Goal: Information Seeking & Learning: Learn about a topic

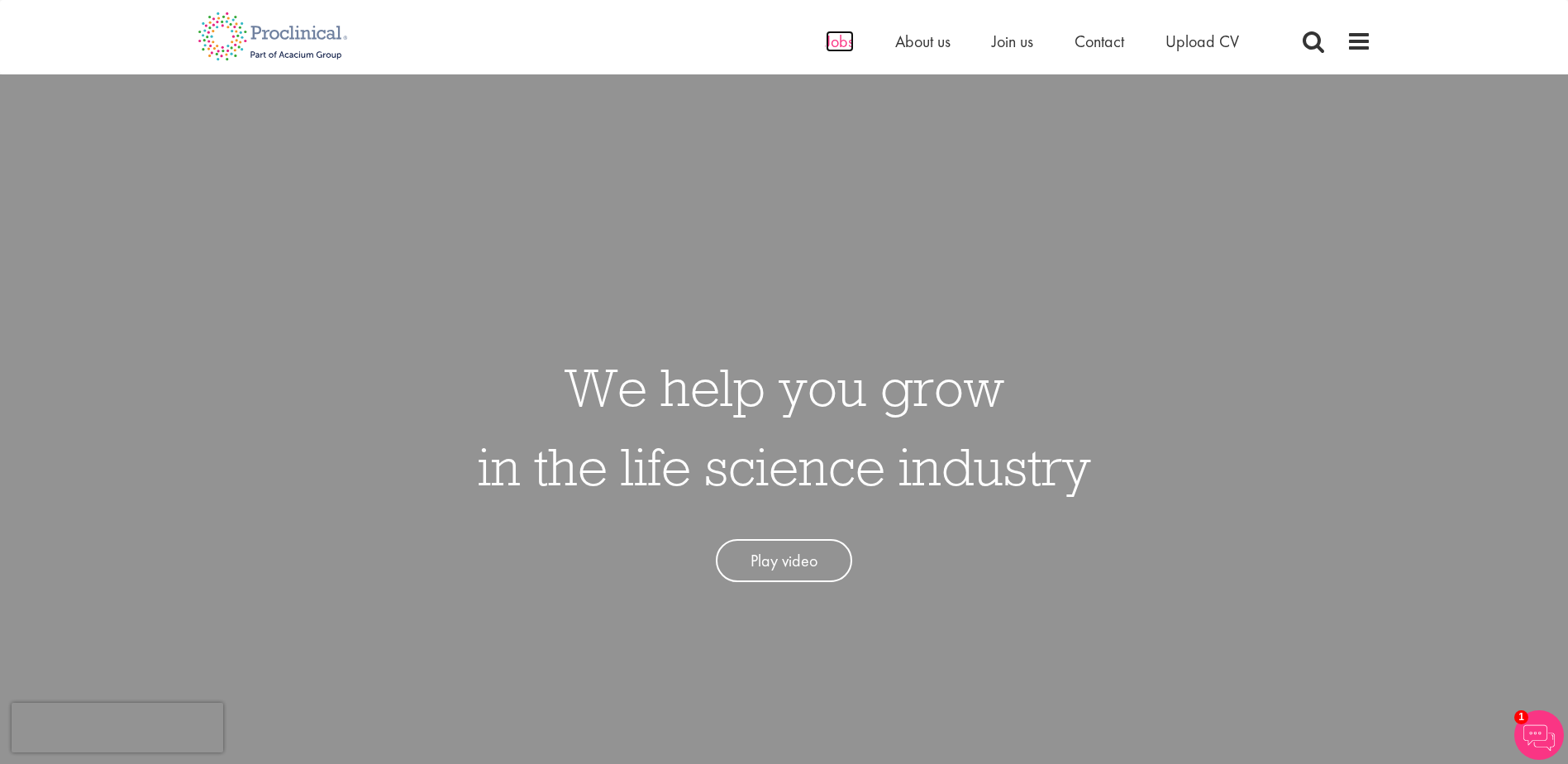
click at [835, 31] on span "Jobs" at bounding box center [839, 41] width 28 height 22
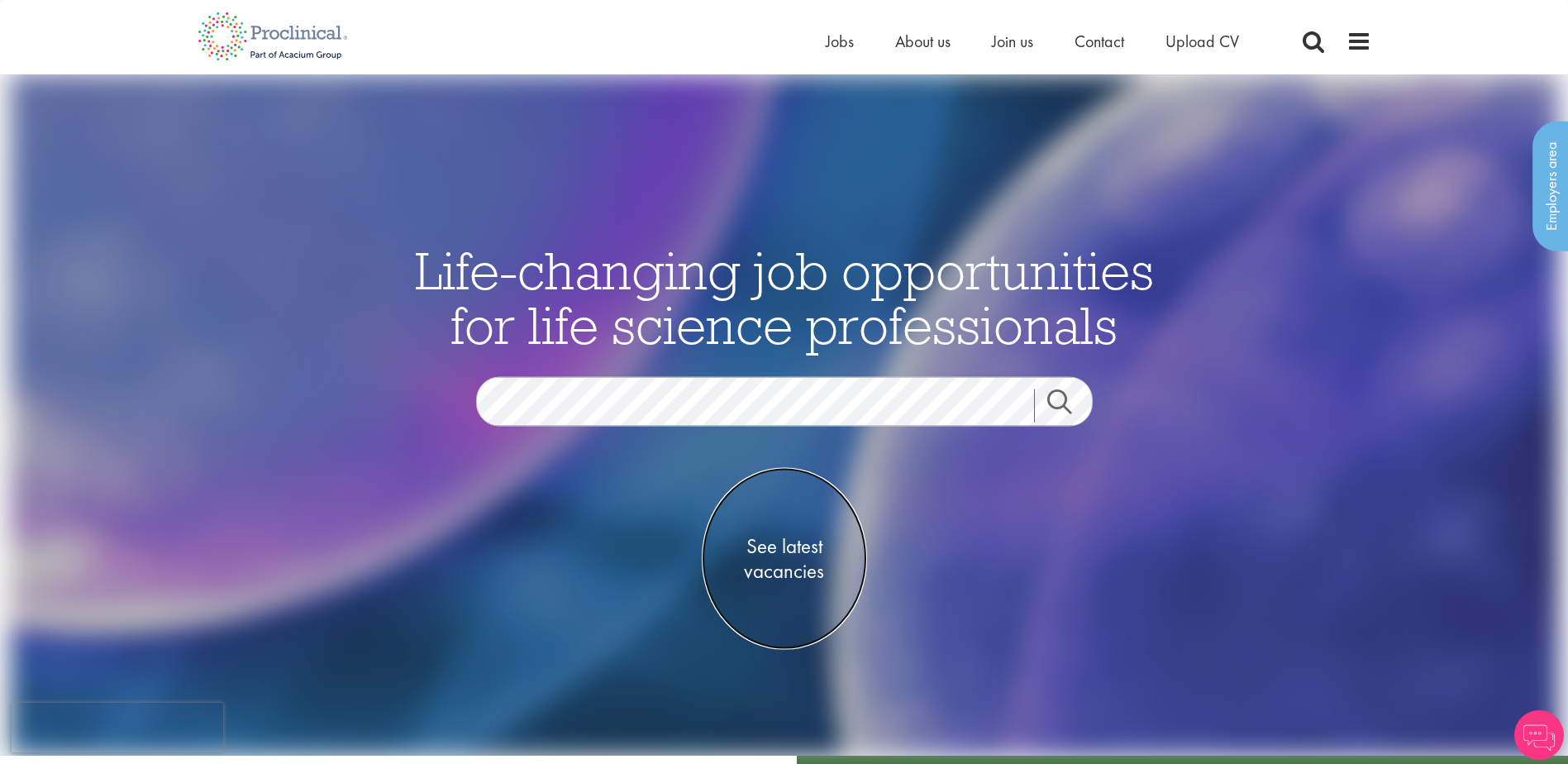
click at [798, 542] on span "See latest vacancies" at bounding box center [784, 558] width 166 height 50
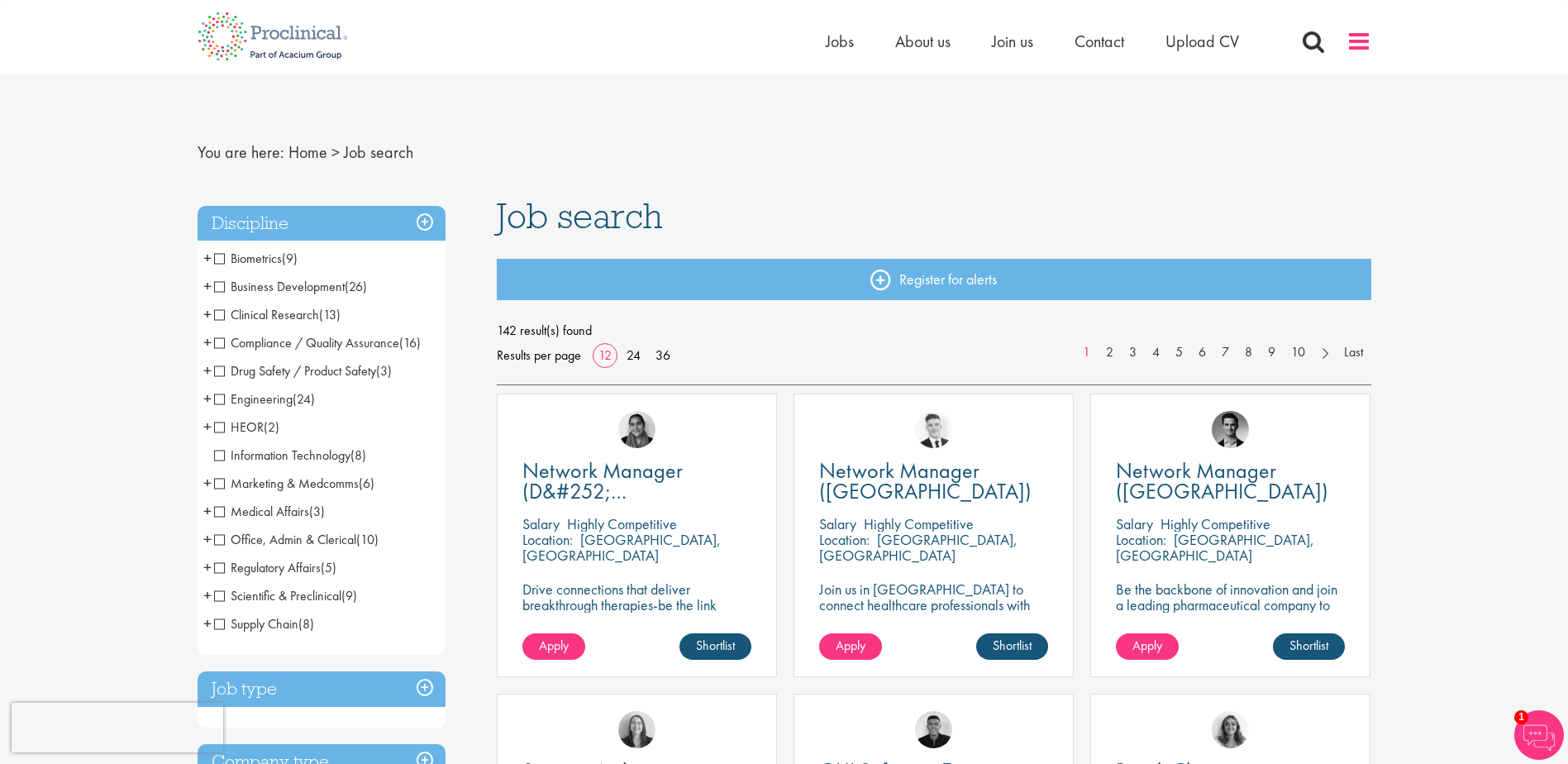
click at [1355, 39] on span at bounding box center [1359, 41] width 25 height 25
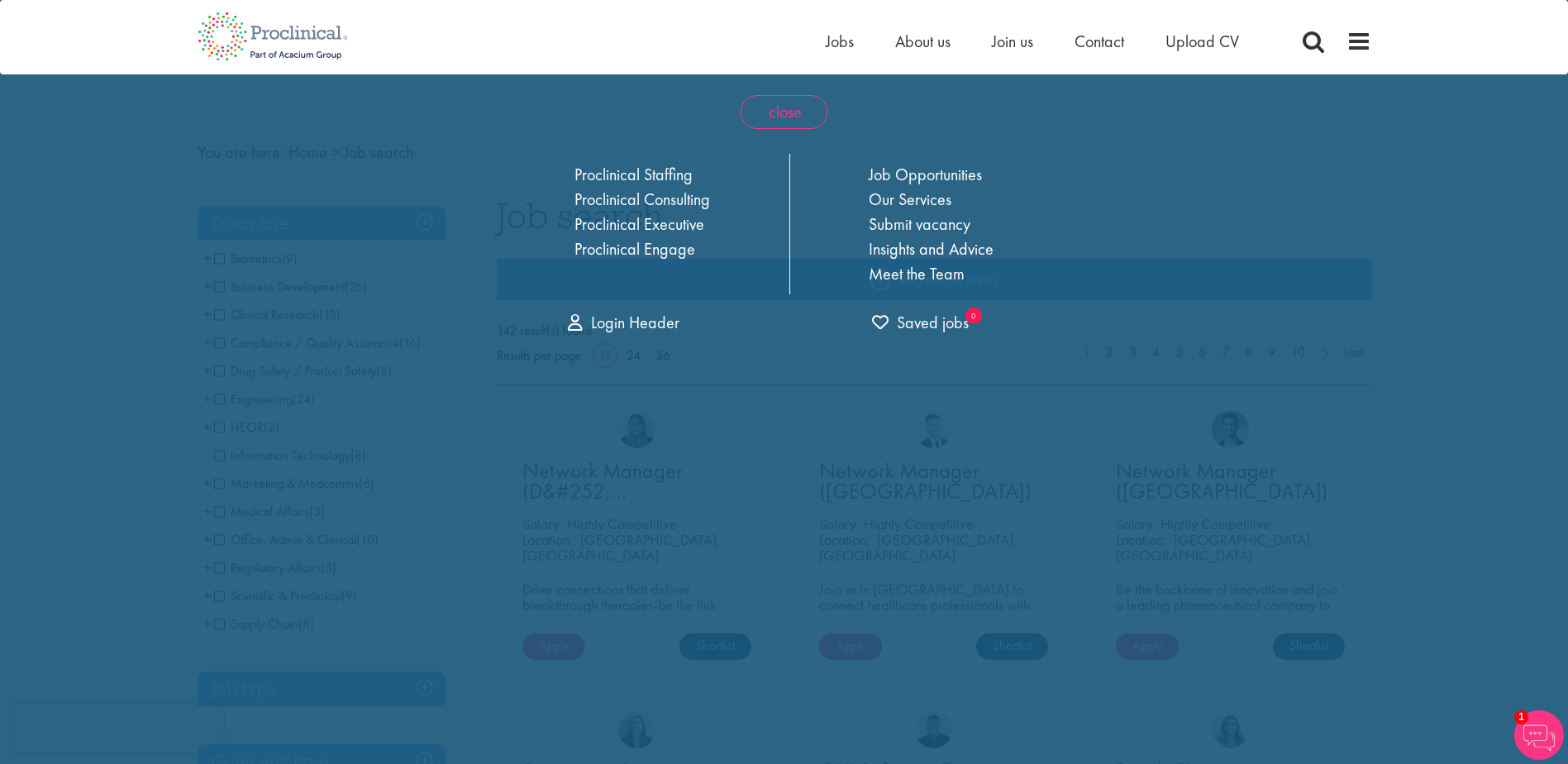
click at [776, 113] on span "close" at bounding box center [783, 112] width 87 height 34
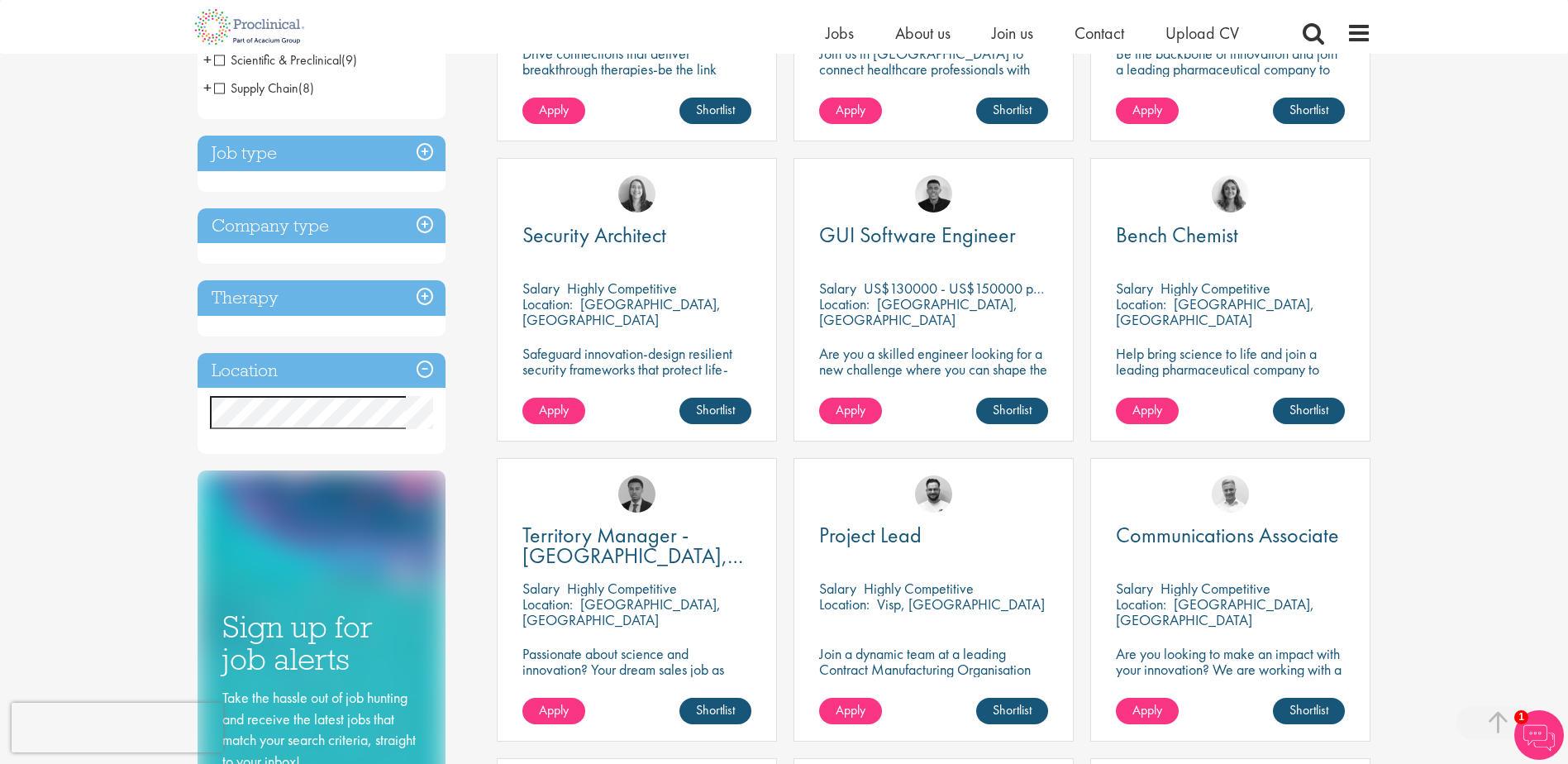
scroll to position [579, 0]
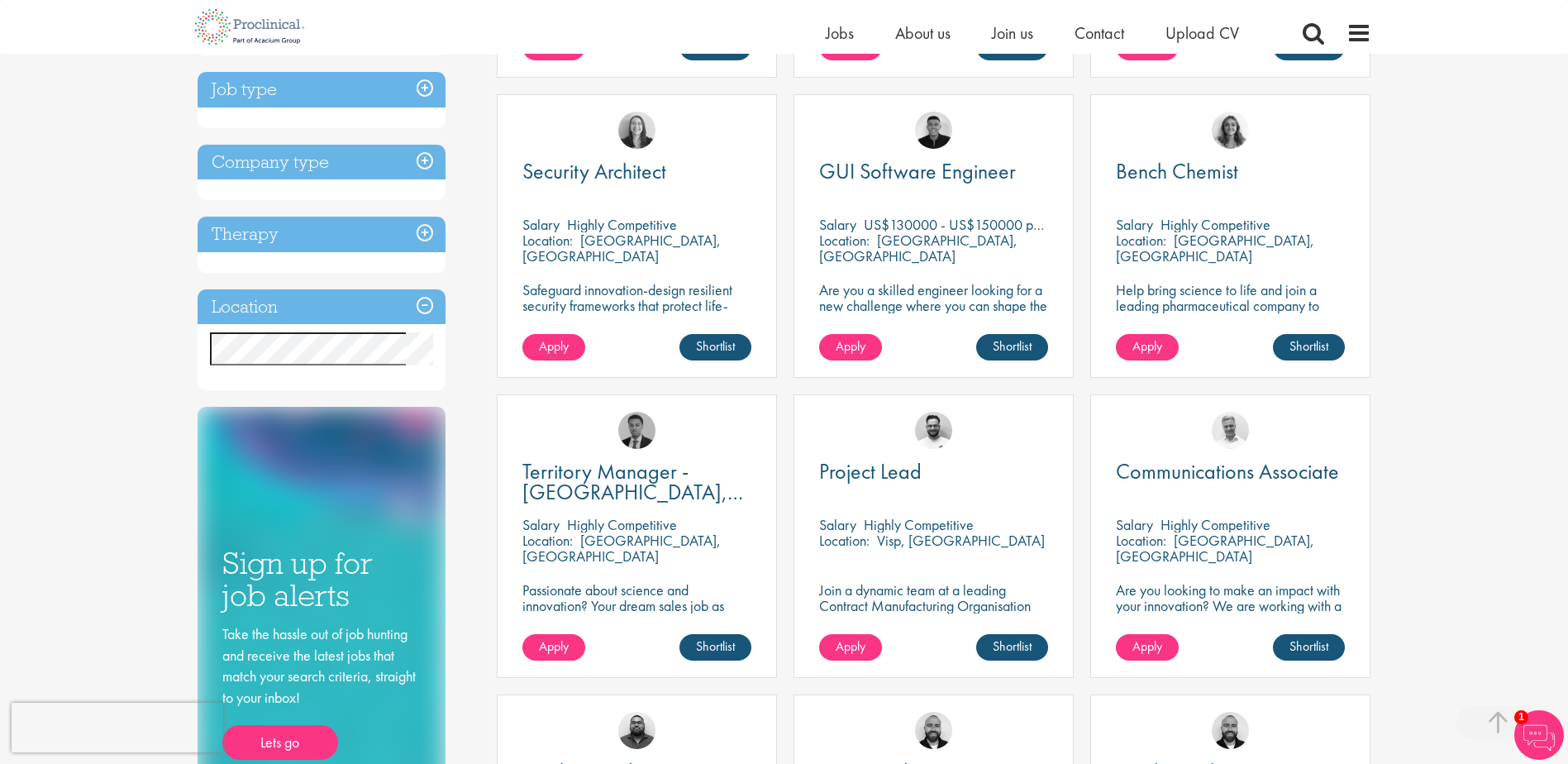
click at [422, 308] on h3 "Location" at bounding box center [321, 307] width 248 height 35
